Goal: Find specific page/section: Find specific page/section

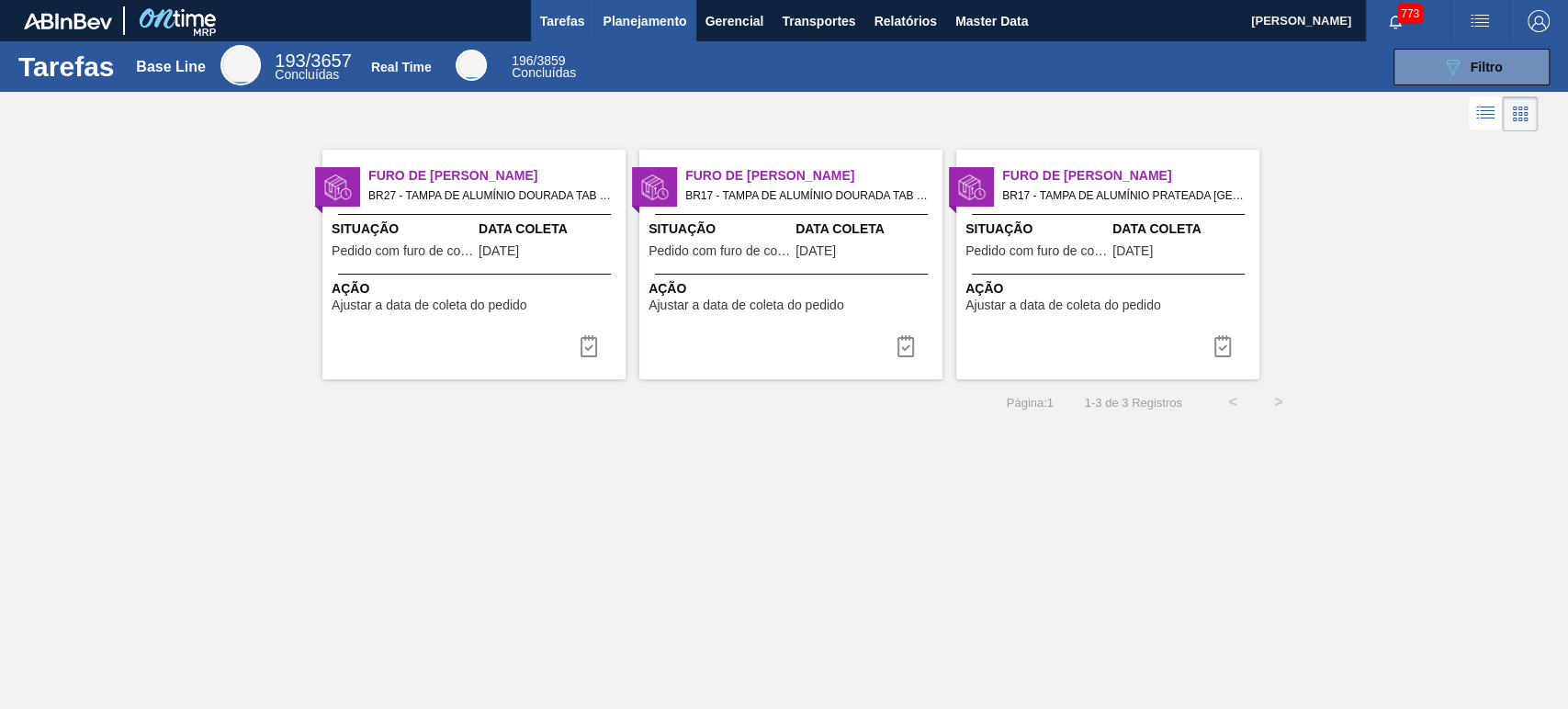
click at [676, 22] on span "Planejamento" at bounding box center [644, 20] width 84 height 22
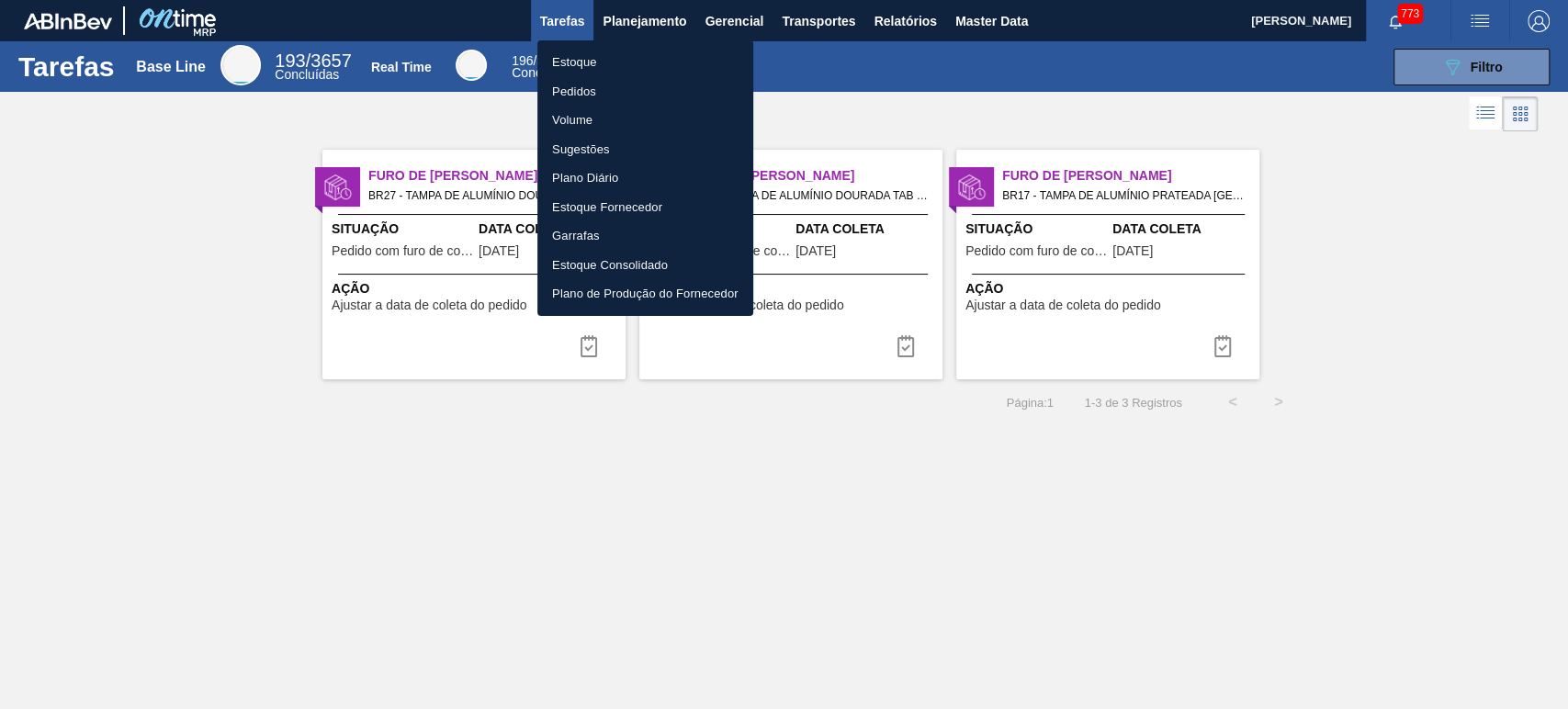
click at [896, 42] on div at bounding box center [784, 354] width 1568 height 709
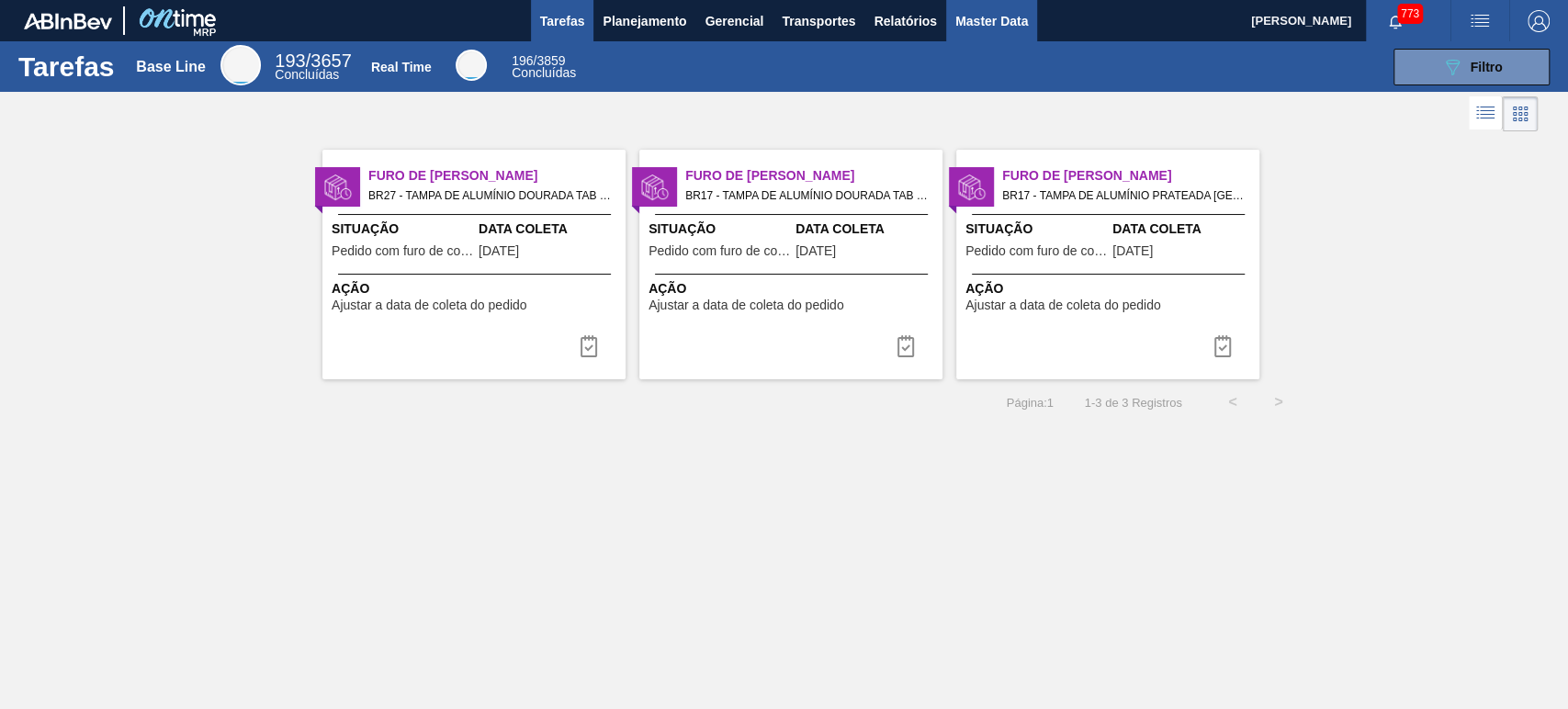
click at [982, 20] on span "Master Data" at bounding box center [990, 20] width 72 height 22
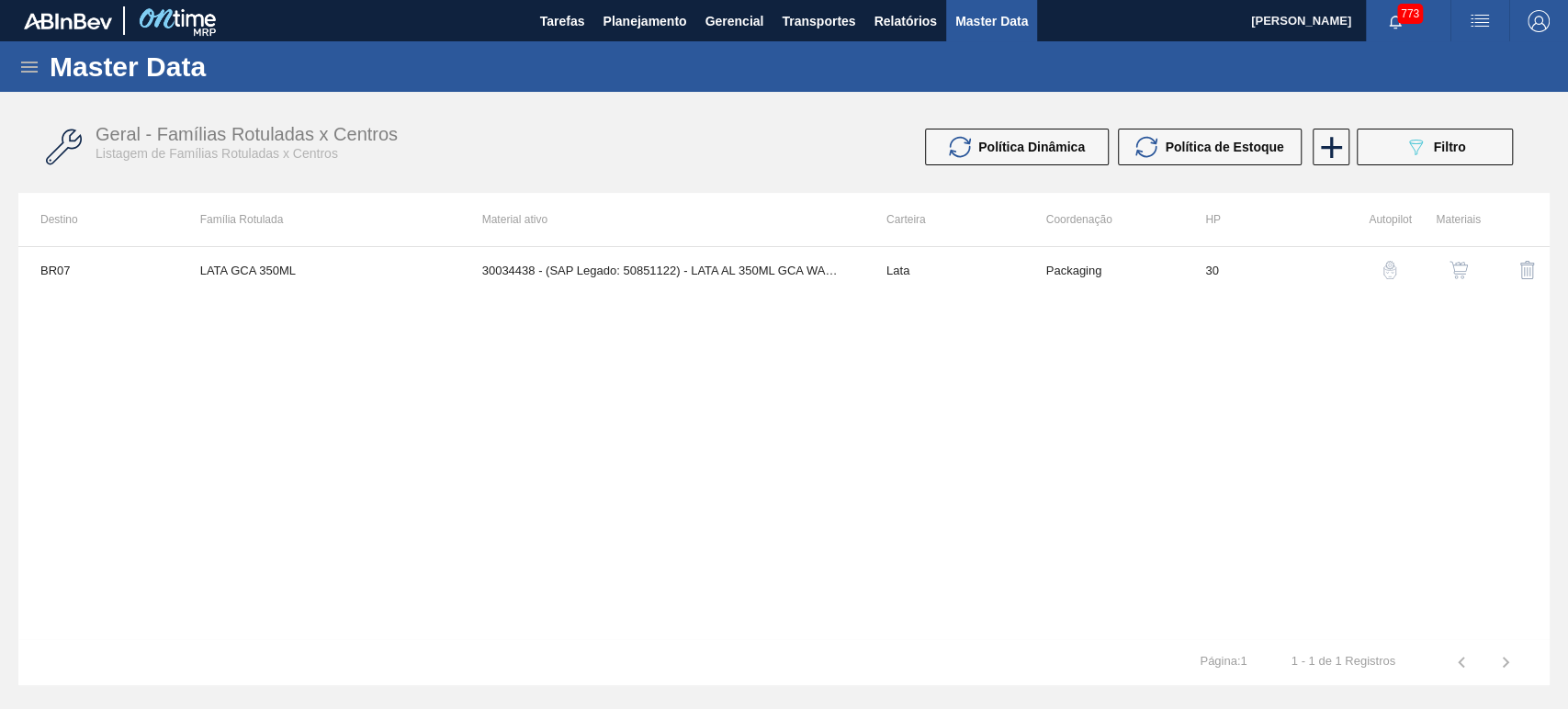
click at [29, 64] on icon at bounding box center [29, 66] width 22 height 22
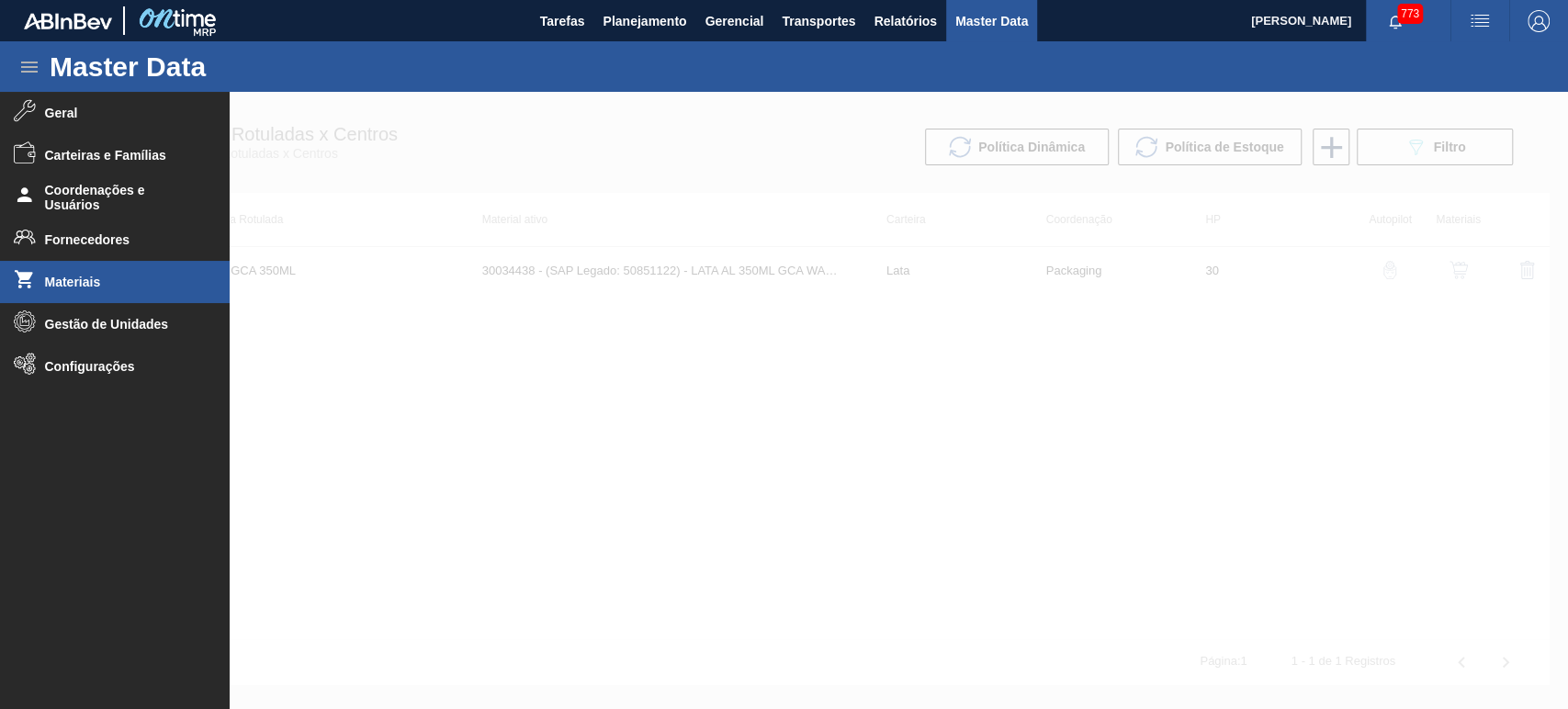
click at [70, 271] on li "Materiais" at bounding box center [115, 282] width 230 height 42
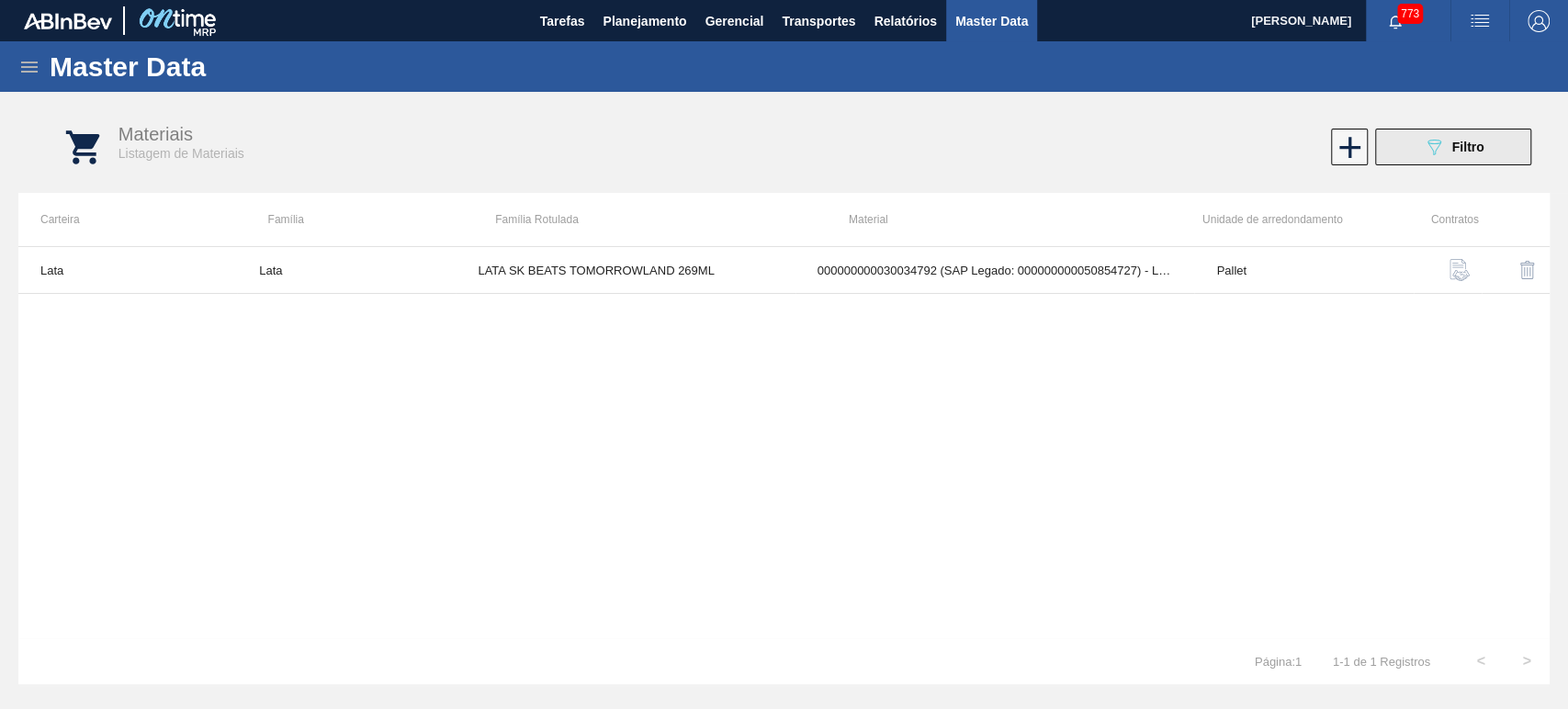
click at [1410, 154] on button "089F7B8B-B2A5-4AFE-B5C0-19BA573D28AC Filtro" at bounding box center [1452, 147] width 156 height 37
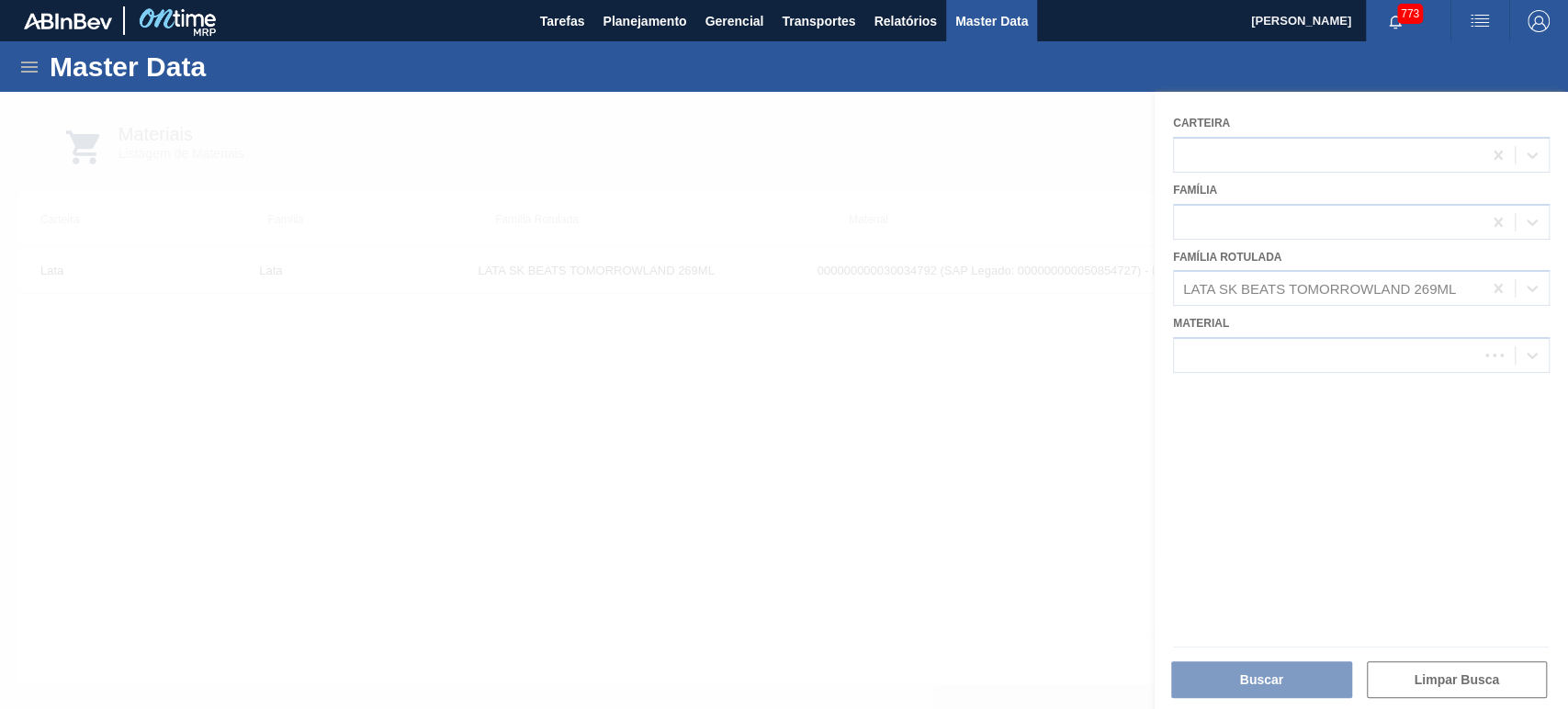
click at [1496, 291] on div at bounding box center [784, 399] width 1568 height 617
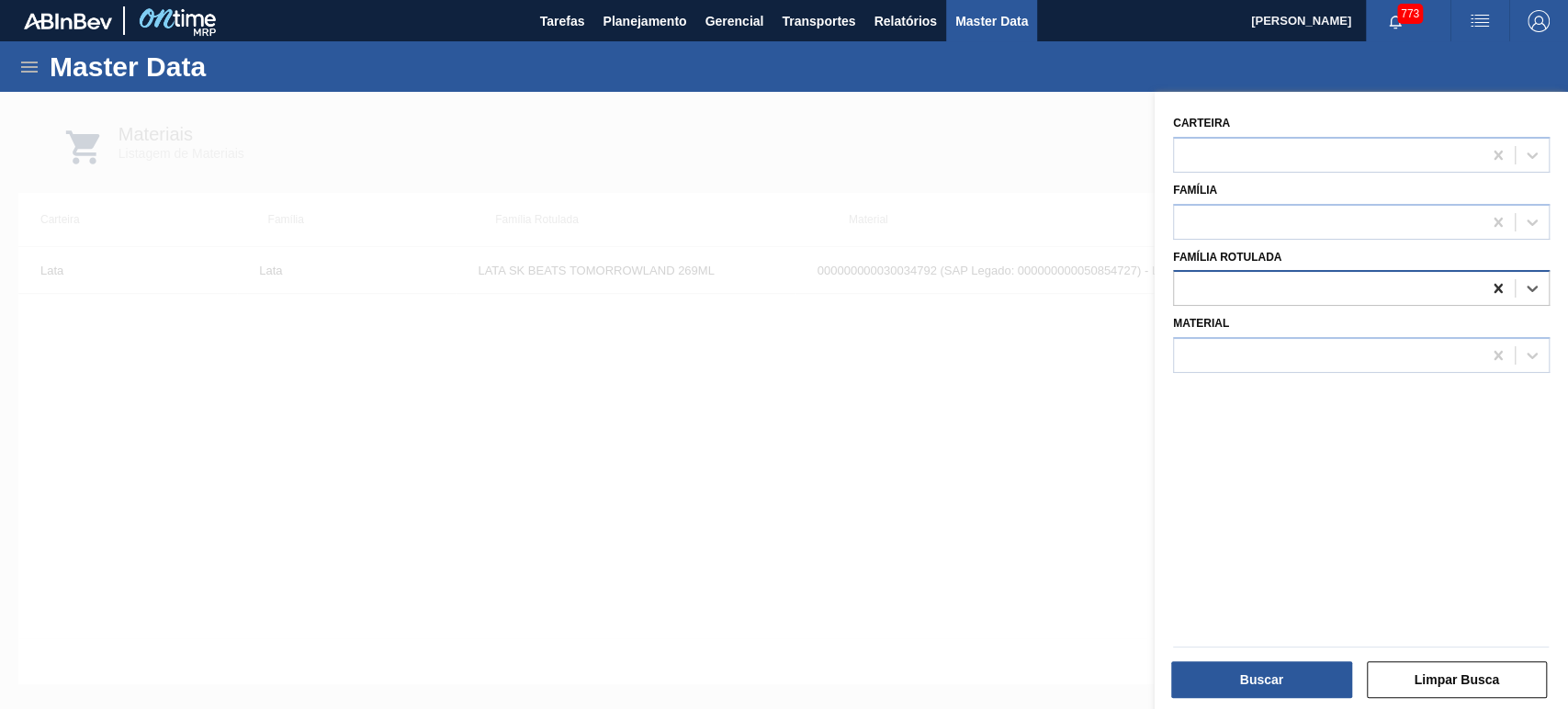
click at [1497, 291] on icon at bounding box center [1498, 288] width 18 height 18
click at [1350, 352] on div at bounding box center [1327, 356] width 308 height 27
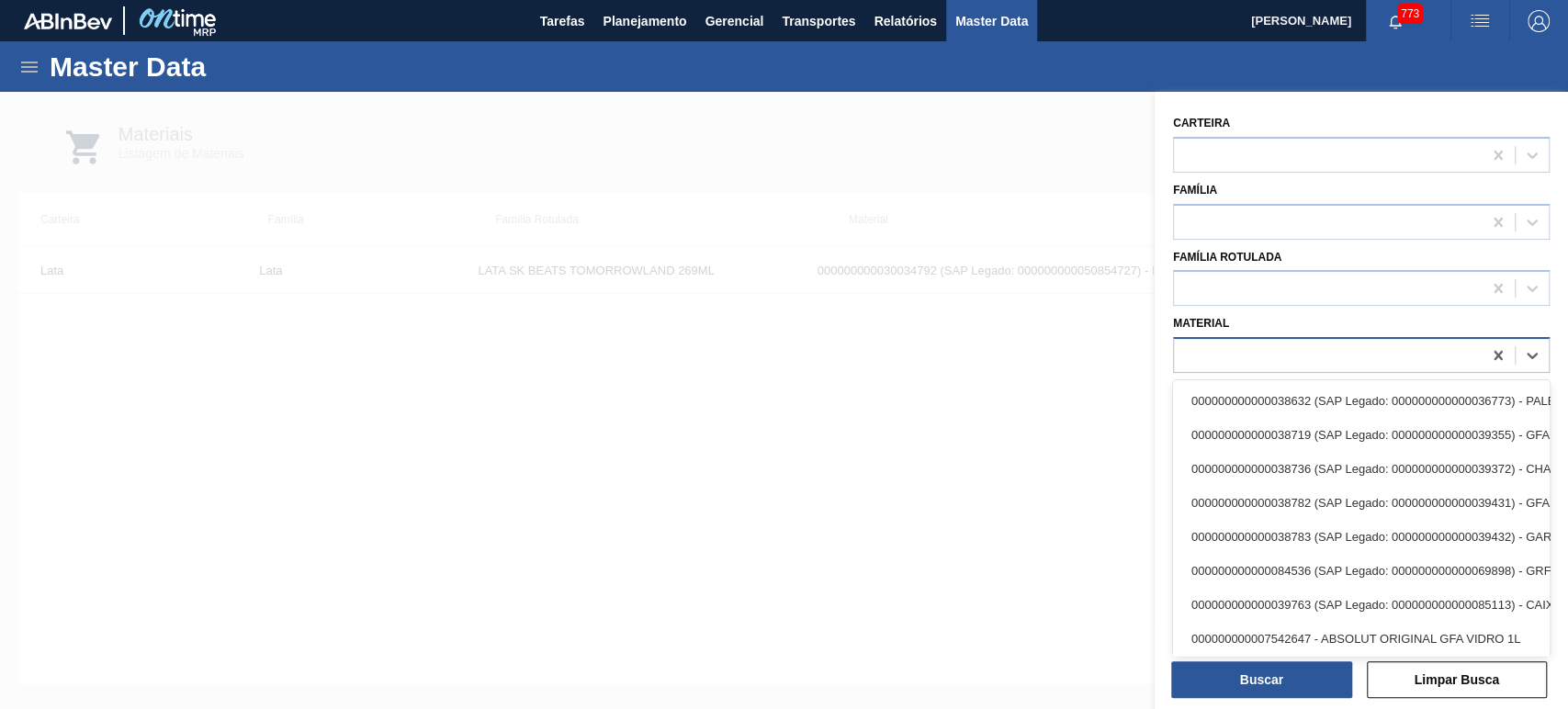
paste input "30007969"
type input "30007969"
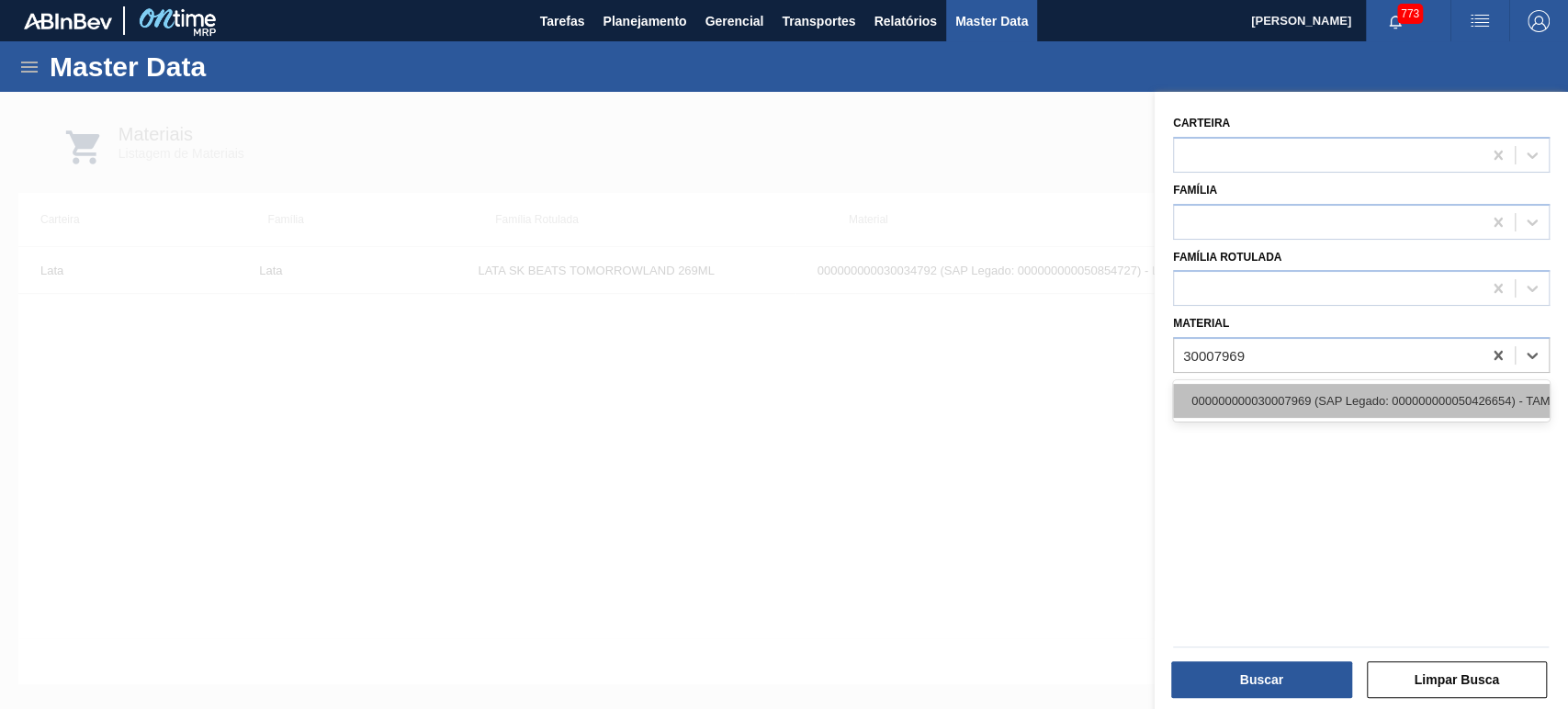
click at [1284, 398] on div "000000000030007969 (SAP Legado: 000000000050426654) - TAMPA AL AUTO CDL PRATA C…" at bounding box center [1360, 400] width 376 height 34
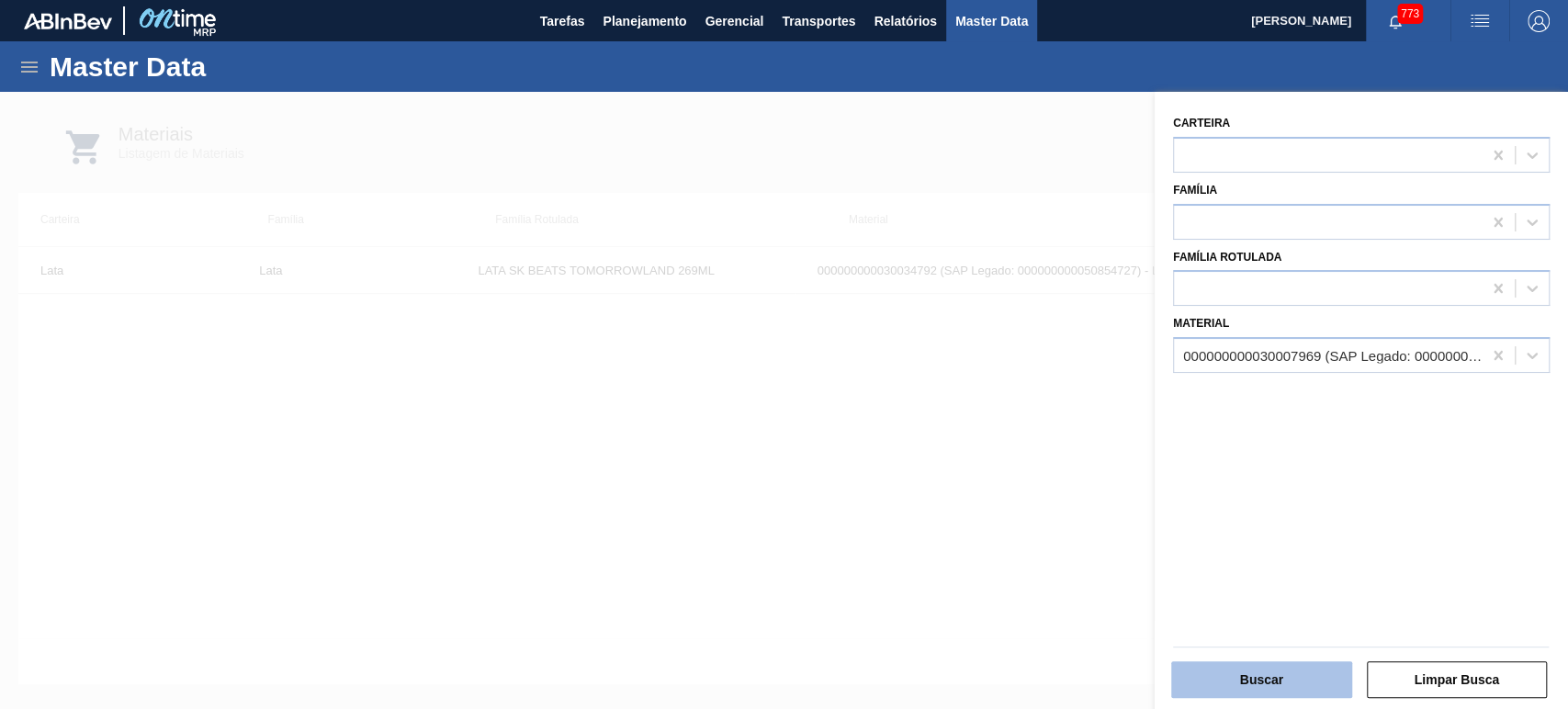
click at [1244, 673] on button "Buscar" at bounding box center [1261, 679] width 181 height 37
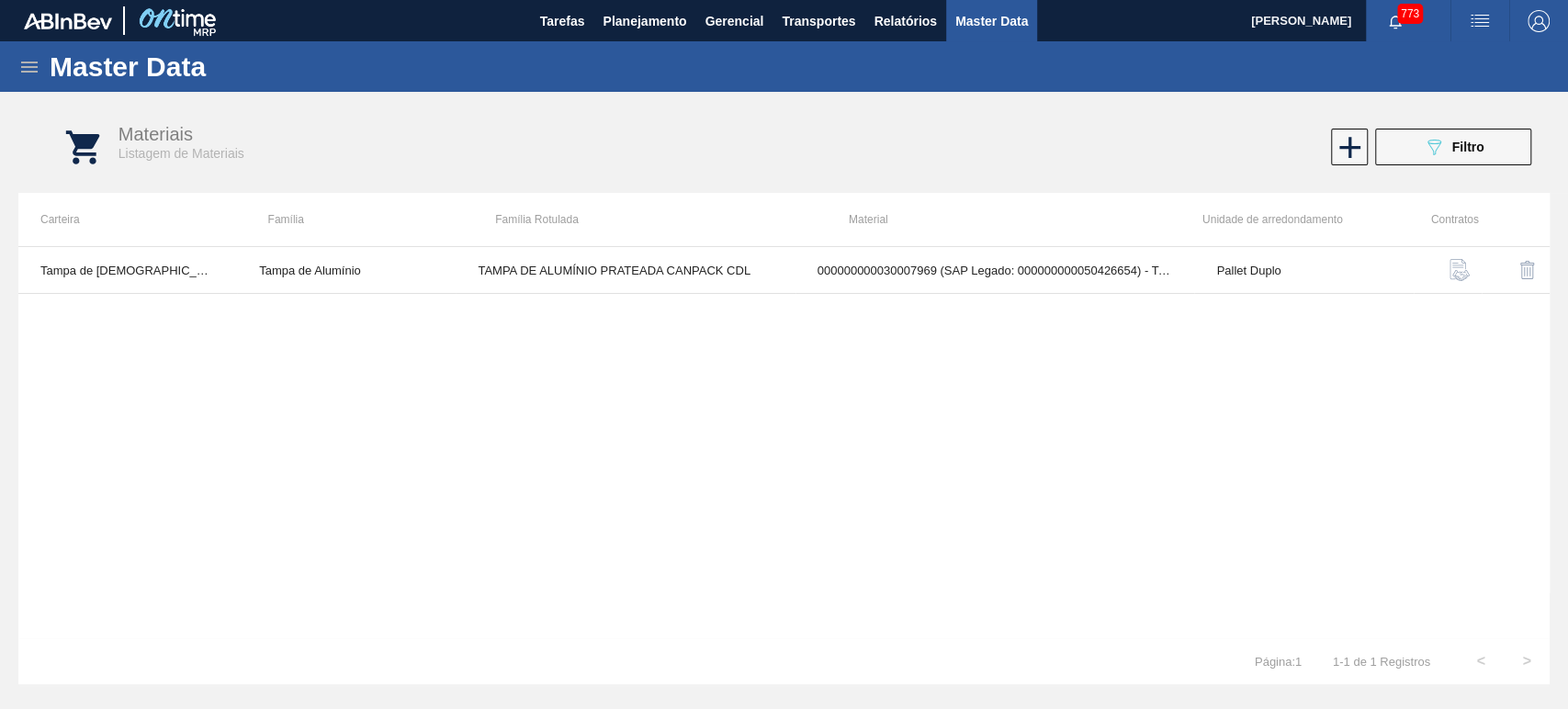
click at [1001, 433] on div "Tampa de Lata Tampa de Alumínio TAMPA DE ALUMÍNIO PRATEADA CANPACK CDL 00000000…" at bounding box center [784, 442] width 1530 height 392
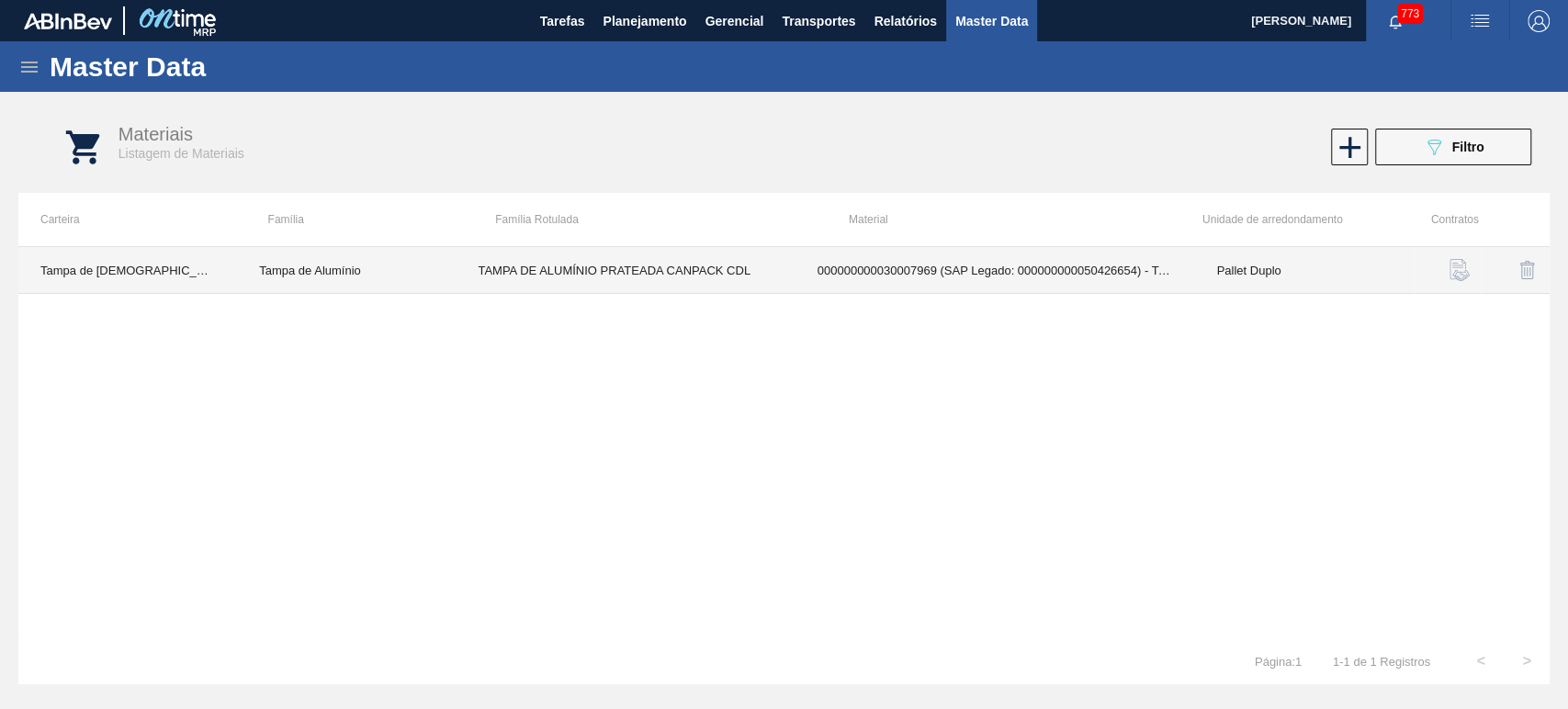
click at [1010, 269] on td "000000000030007969 (SAP Legado: 000000000050426654) - TAMPA AL AUTO CDL PRATA C…" at bounding box center [994, 270] width 399 height 47
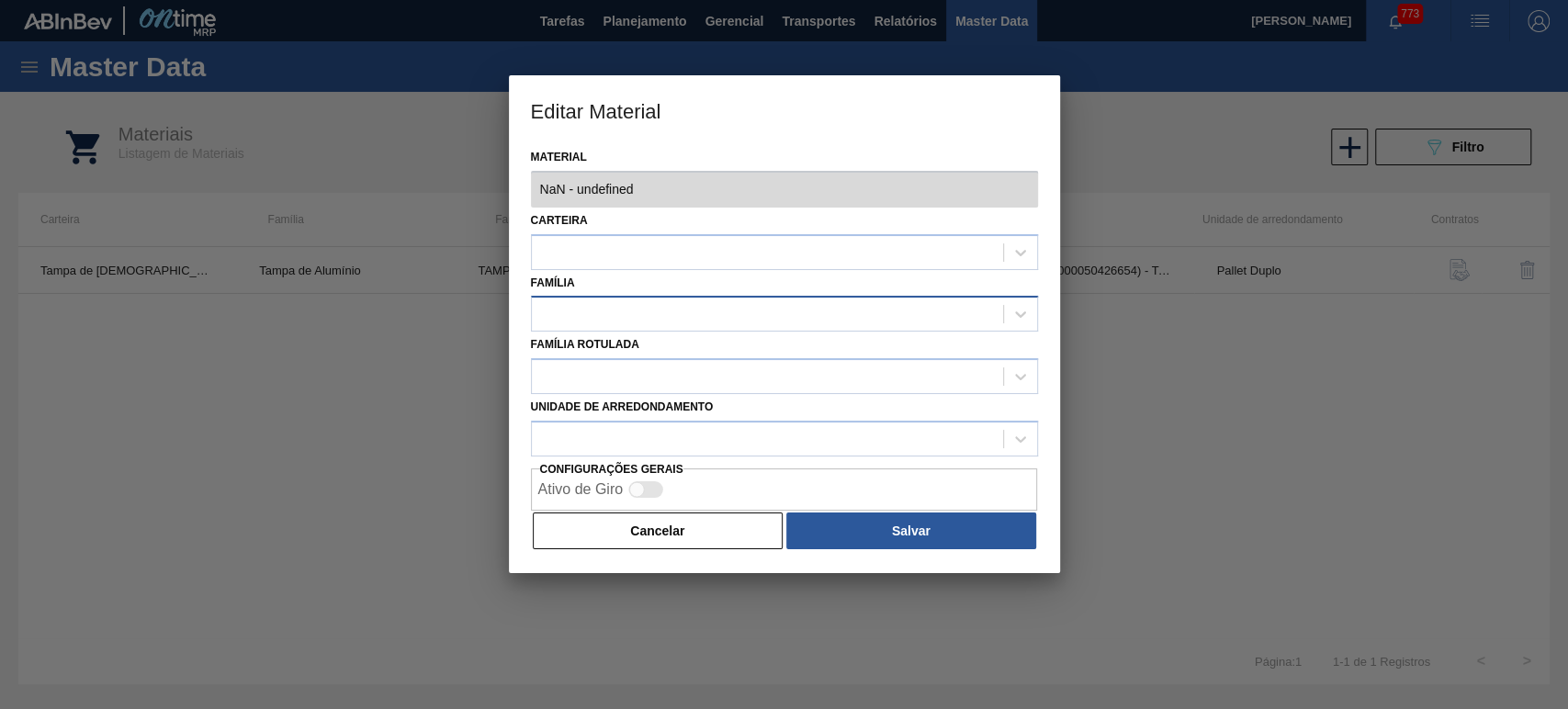
type input "30007969 - 000000000030007969 (SAP Legado: 000000000050426654) - TAMPA AL AUTO …"
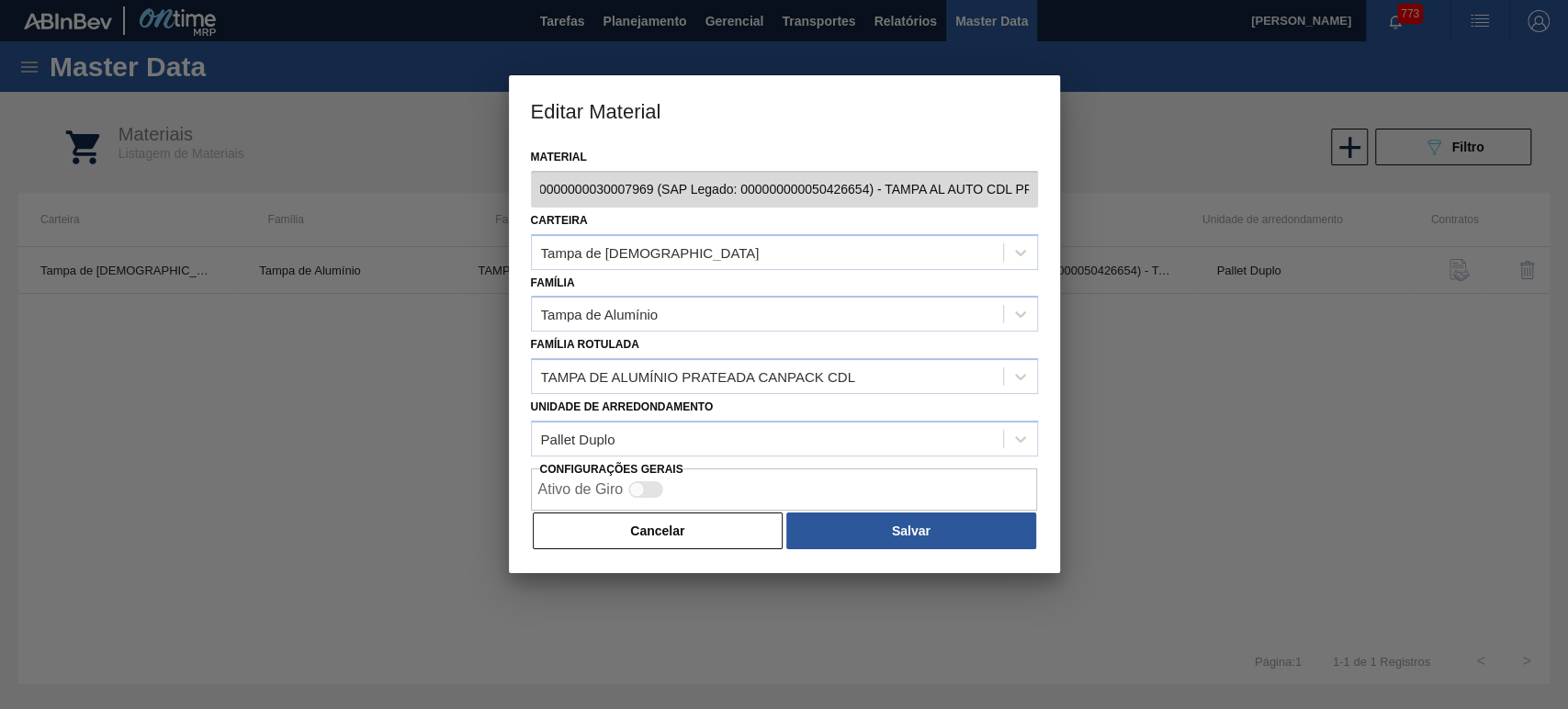
scroll to position [0, 174]
click at [1040, 190] on div "Material 30007969 - 000000000030007969 (SAP Legado: 000000000050426654) - TAMPA…" at bounding box center [784, 359] width 551 height 429
